Goal: Find specific page/section: Find specific page/section

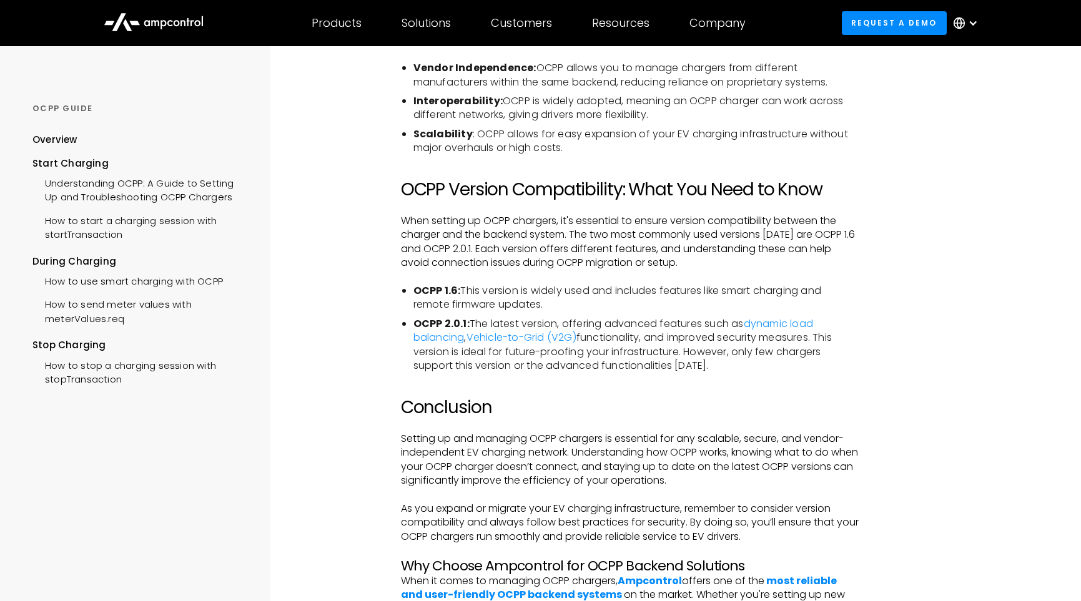
scroll to position [2435, 0]
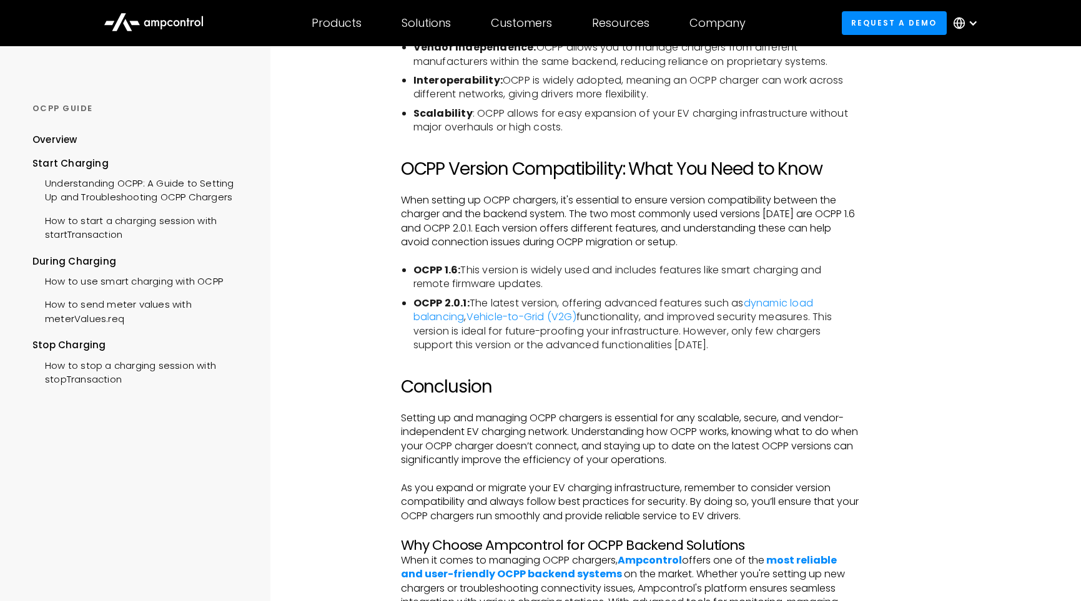
click at [184, 28] on icon at bounding box center [154, 21] width 100 height 30
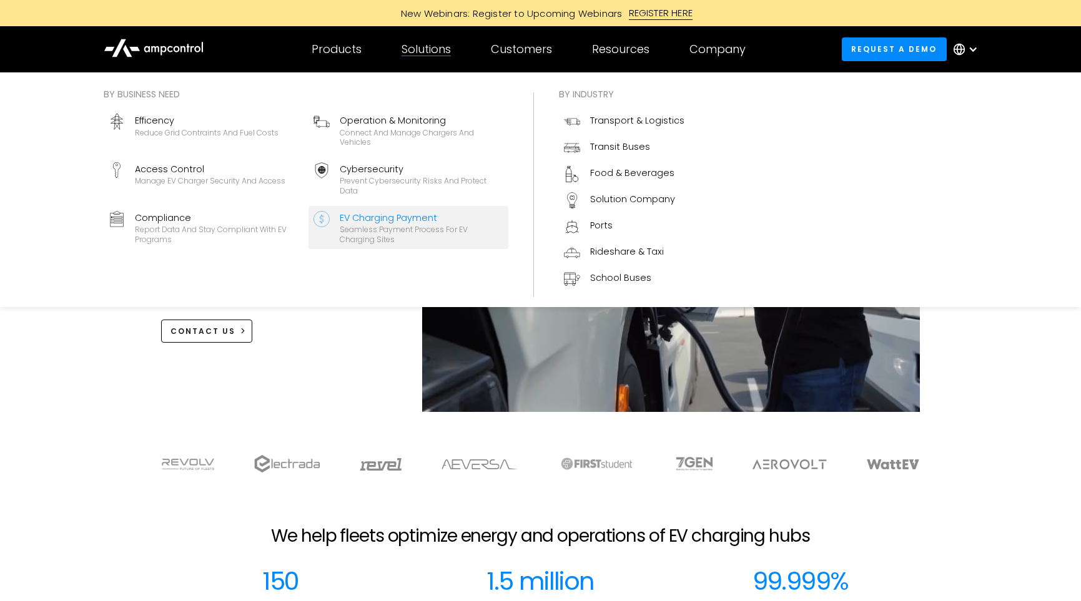
click at [400, 234] on div "Seamless Payment Process for EV Charging Sites" at bounding box center [422, 234] width 164 height 19
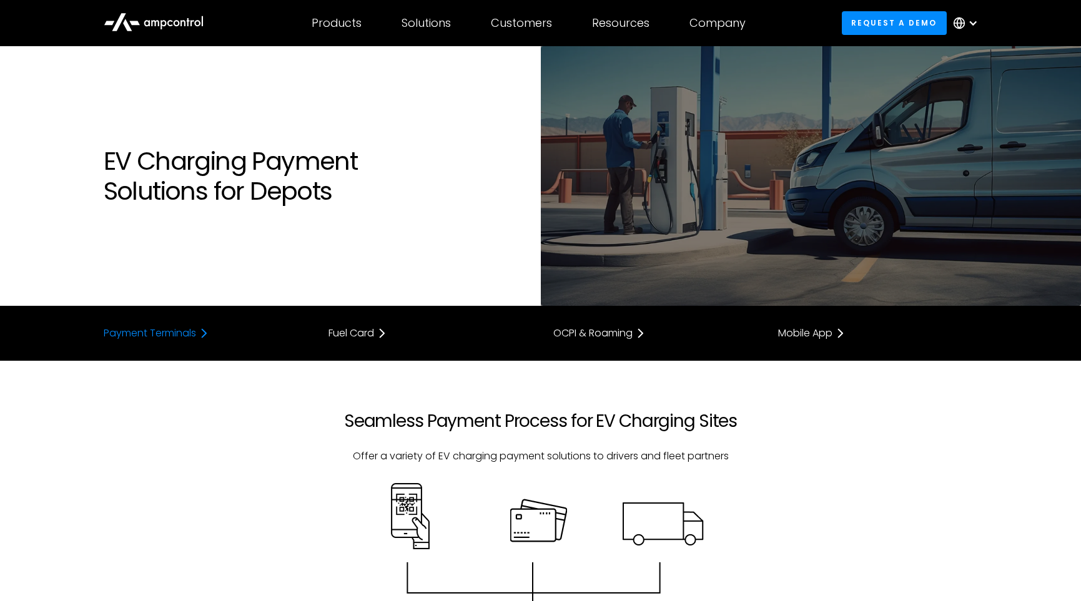
click at [190, 330] on div "Payment Terminals" at bounding box center [150, 333] width 92 height 10
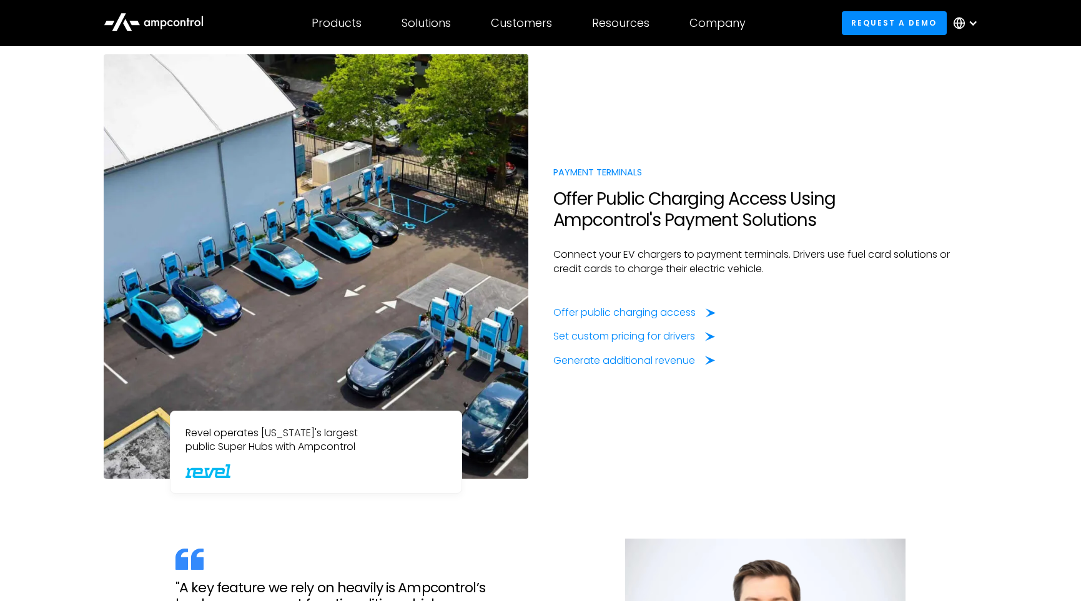
scroll to position [903, 0]
